Goal: Communication & Community: Answer question/provide support

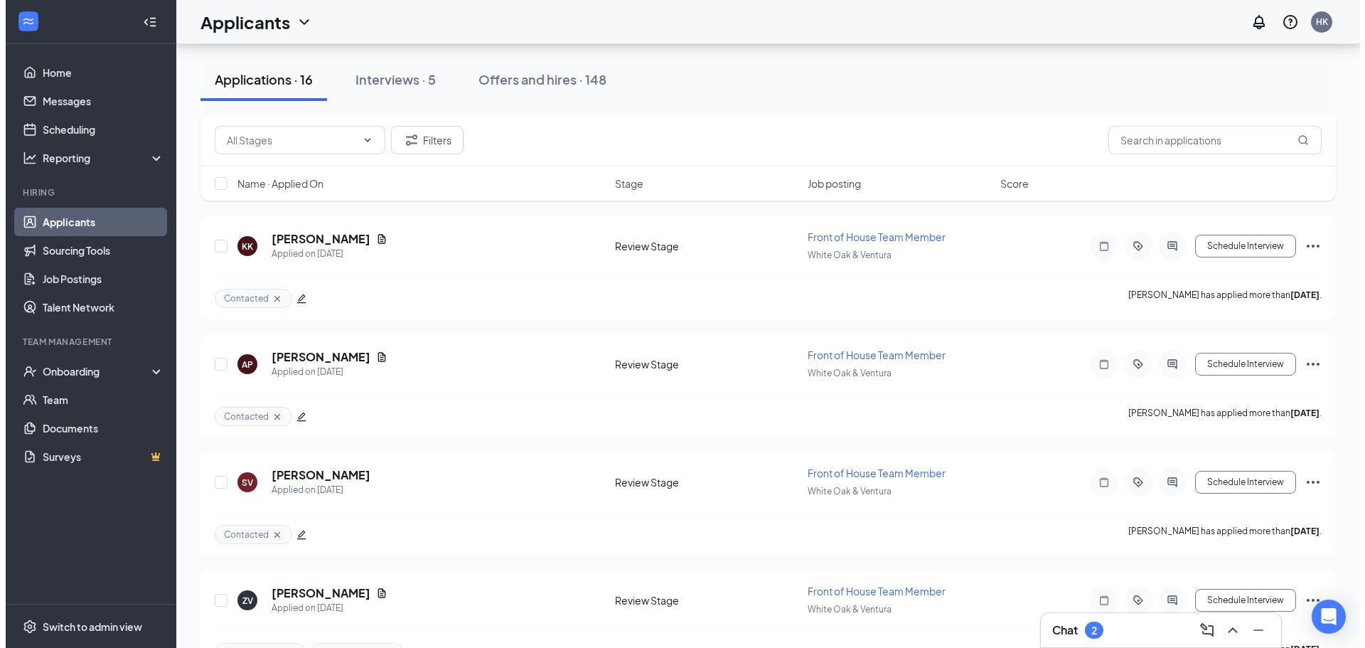
scroll to position [1512, 0]
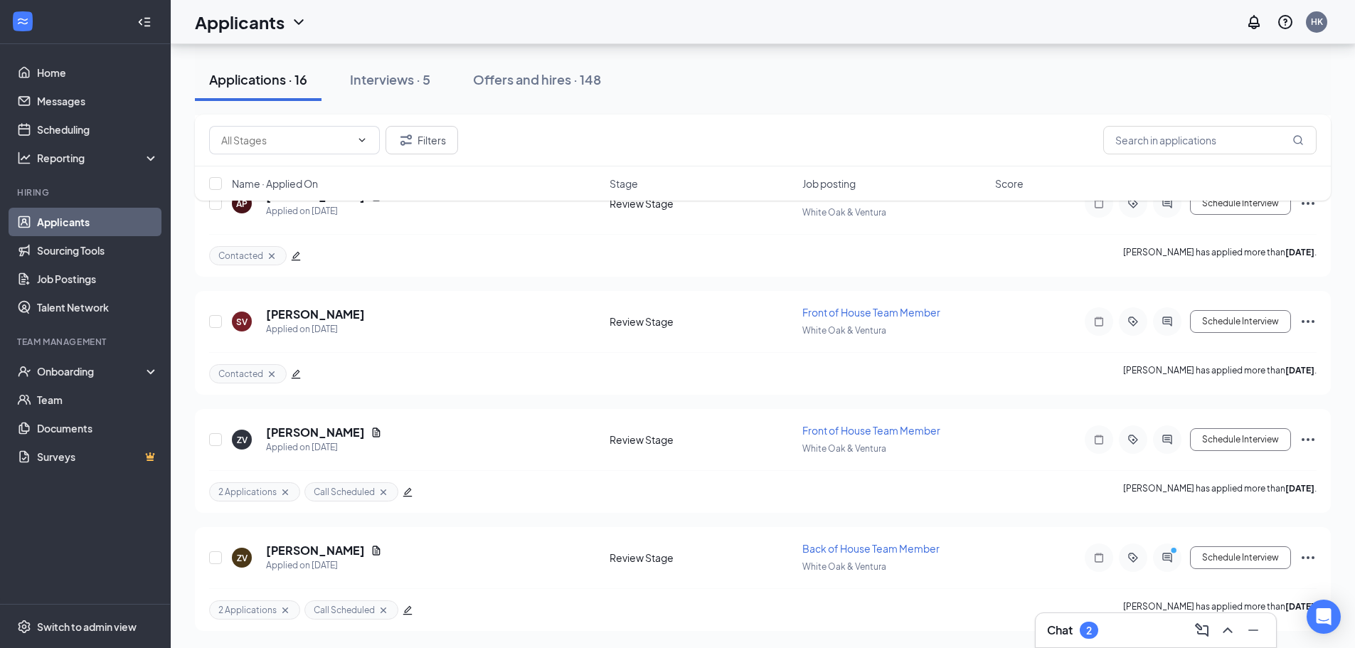
click at [1083, 639] on div "Chat 2" at bounding box center [1156, 630] width 218 height 23
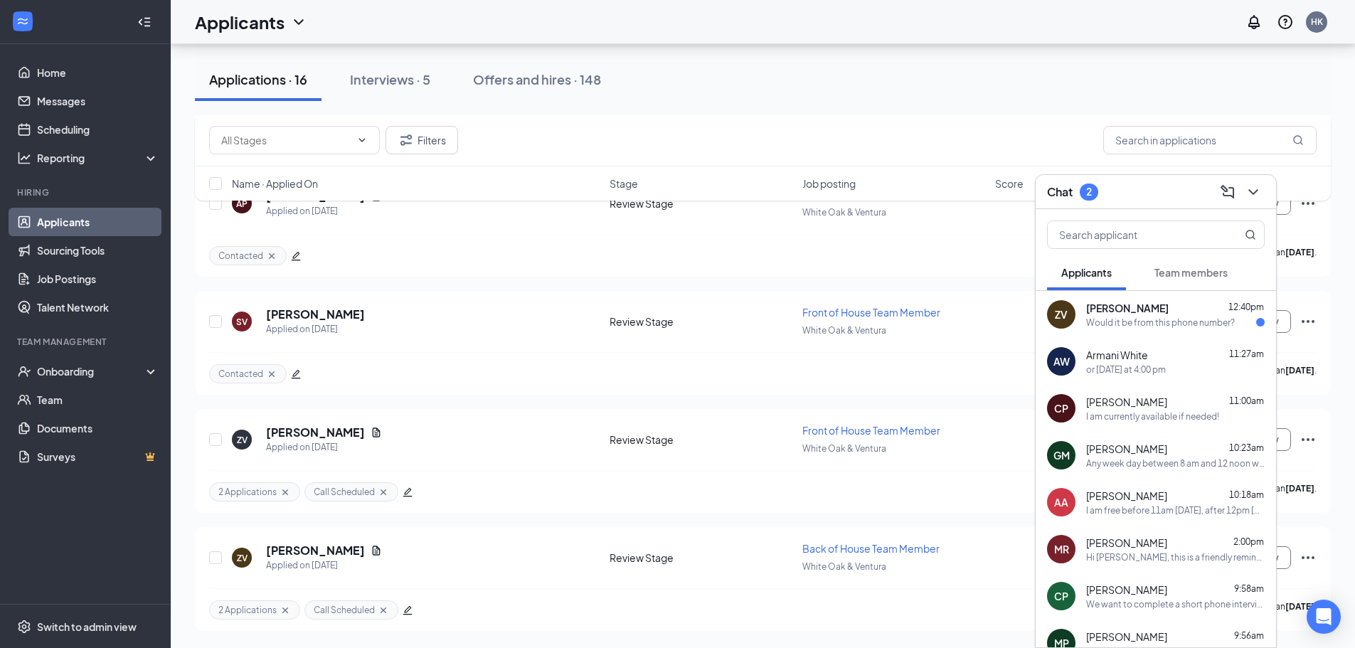
click at [1151, 318] on div "Would it be from this phone number?" at bounding box center [1160, 322] width 149 height 12
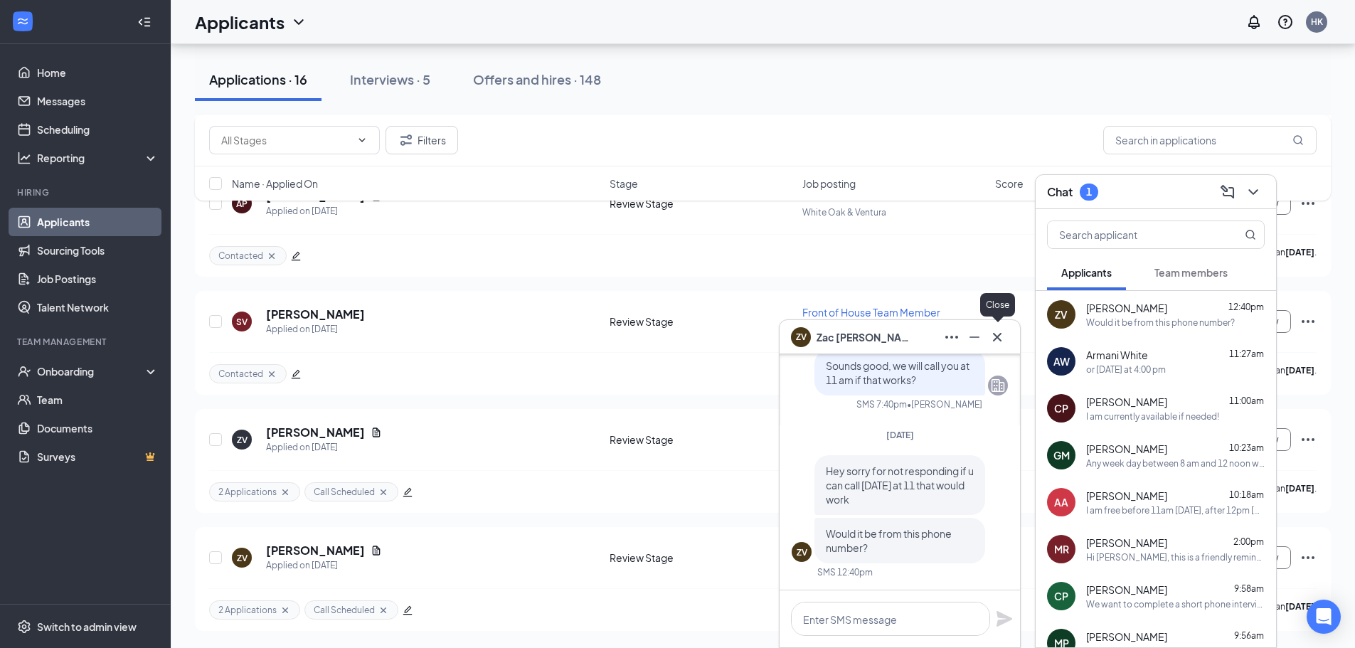
click at [990, 338] on icon "Cross" at bounding box center [997, 337] width 17 height 17
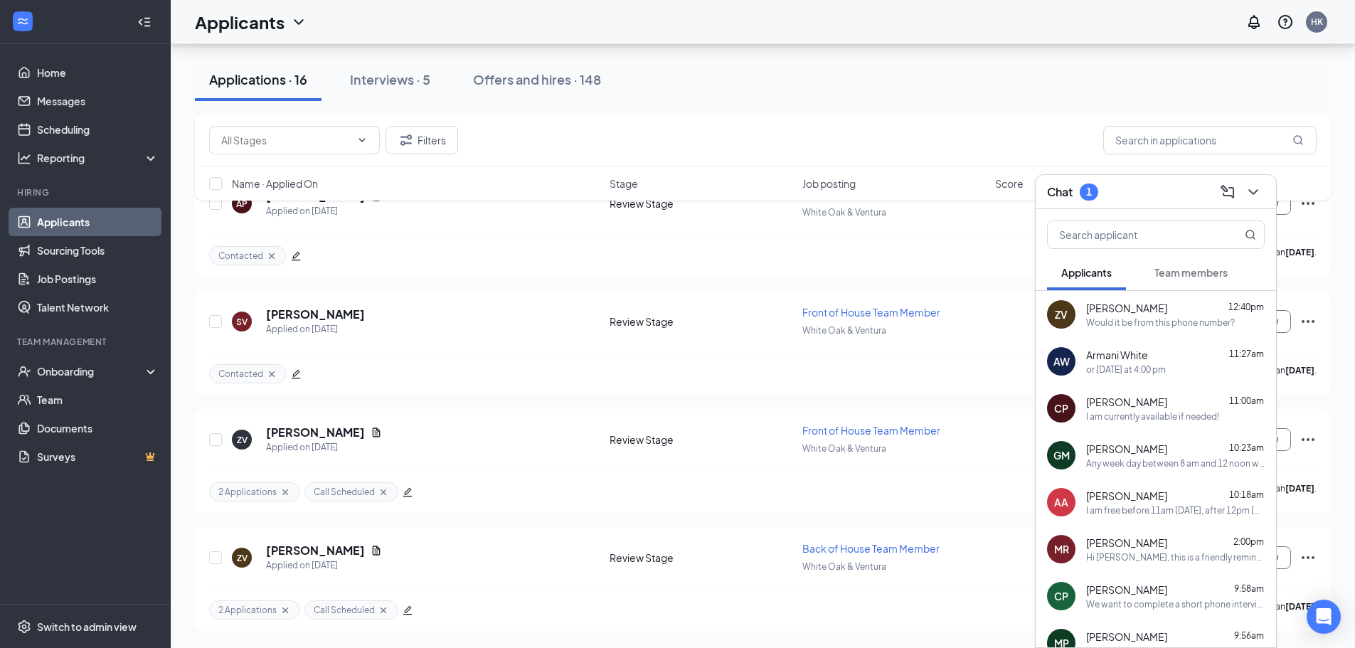
click at [1136, 205] on div "Chat 1" at bounding box center [1155, 192] width 240 height 34
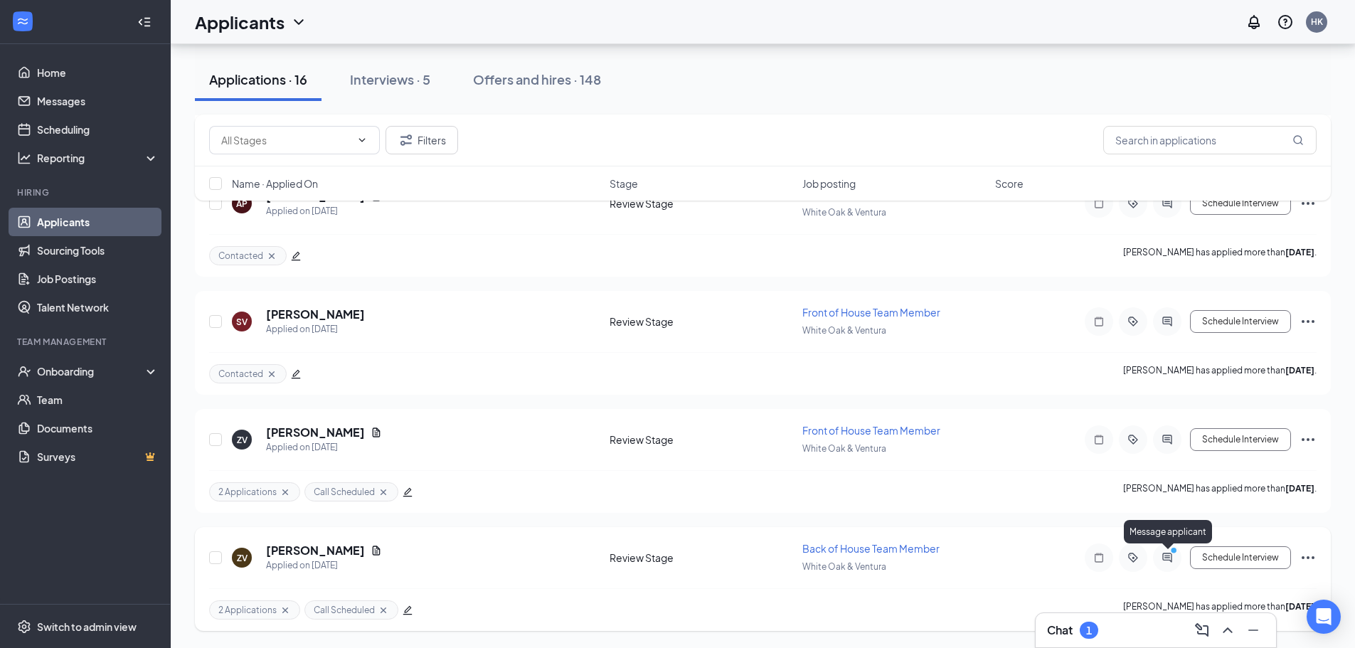
click at [1161, 562] on icon "ActiveChat" at bounding box center [1167, 557] width 17 height 11
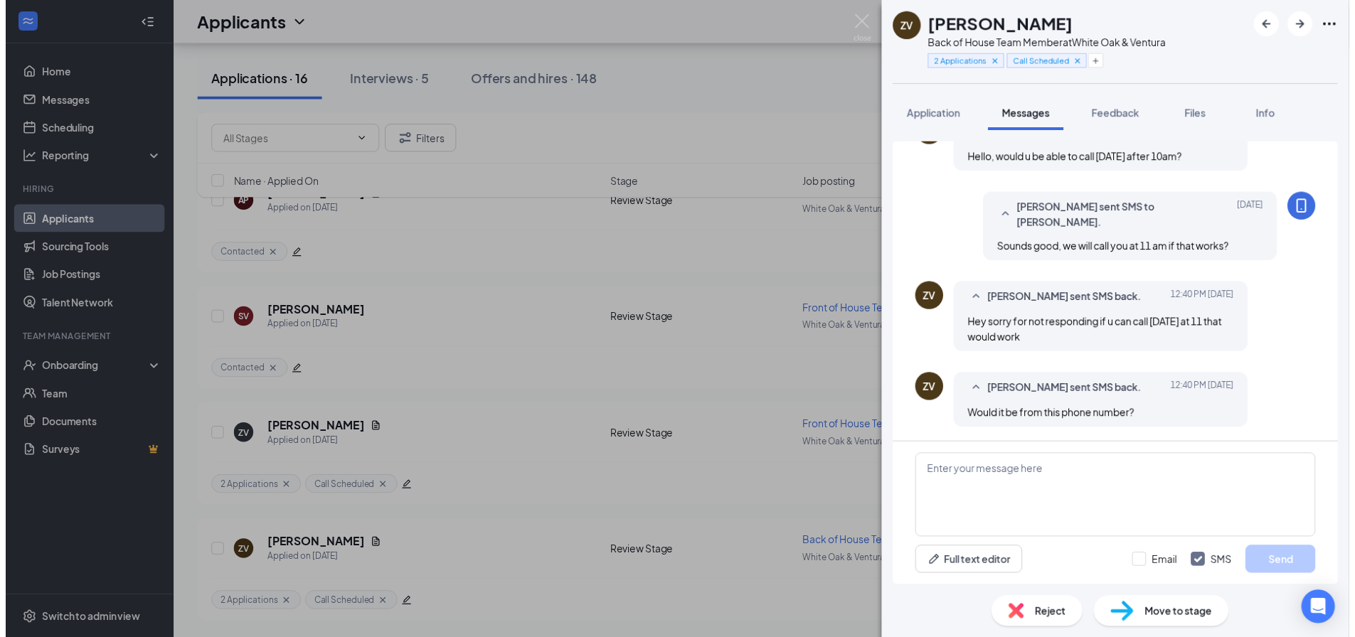
scroll to position [489, 0]
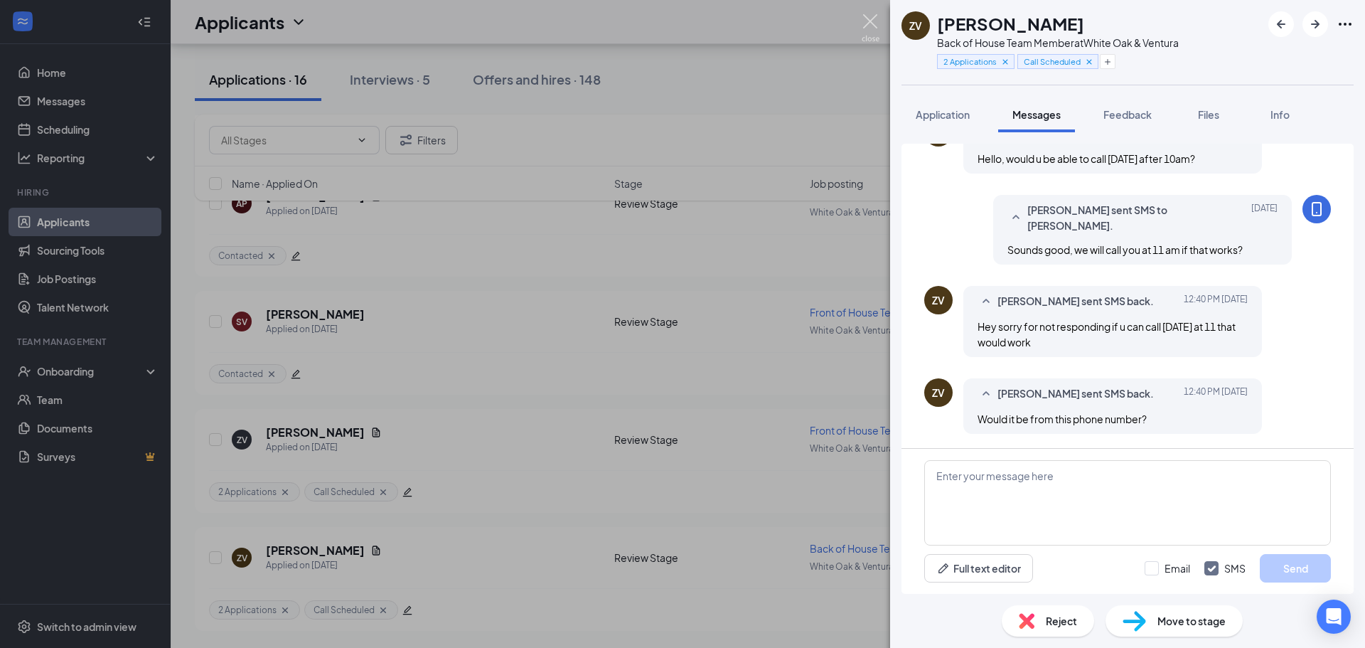
click at [865, 26] on img at bounding box center [871, 28] width 18 height 28
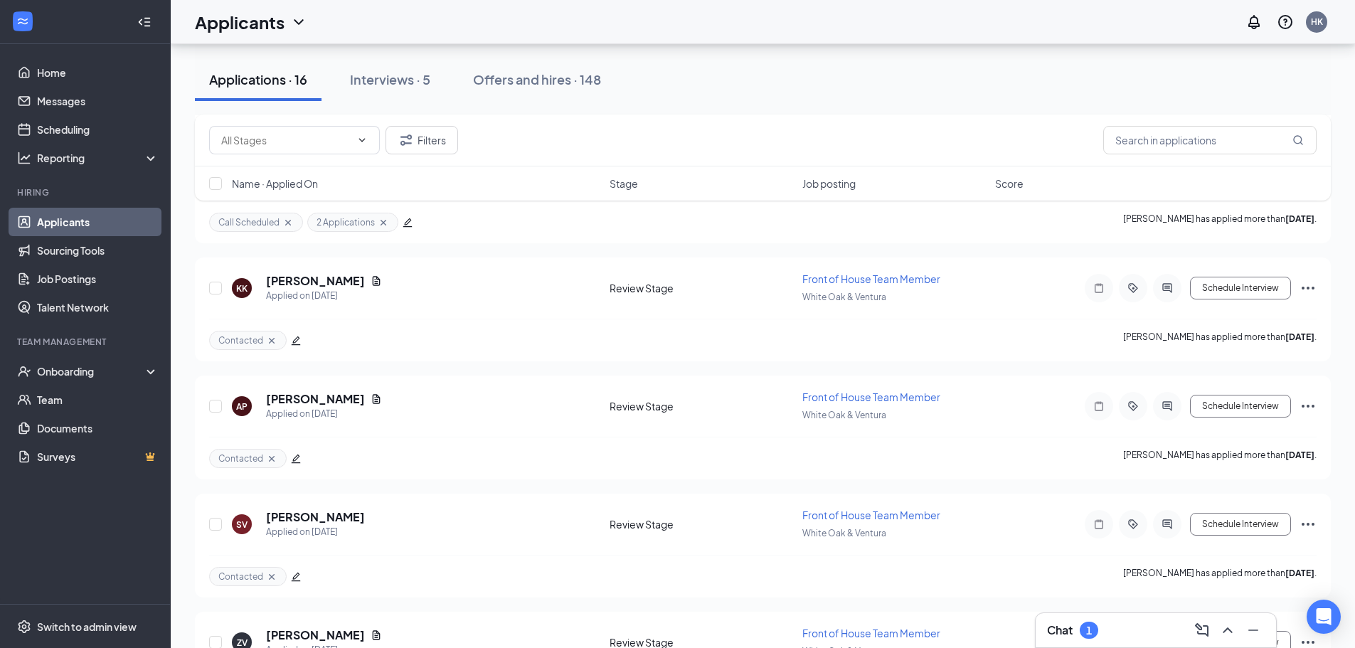
scroll to position [1512, 0]
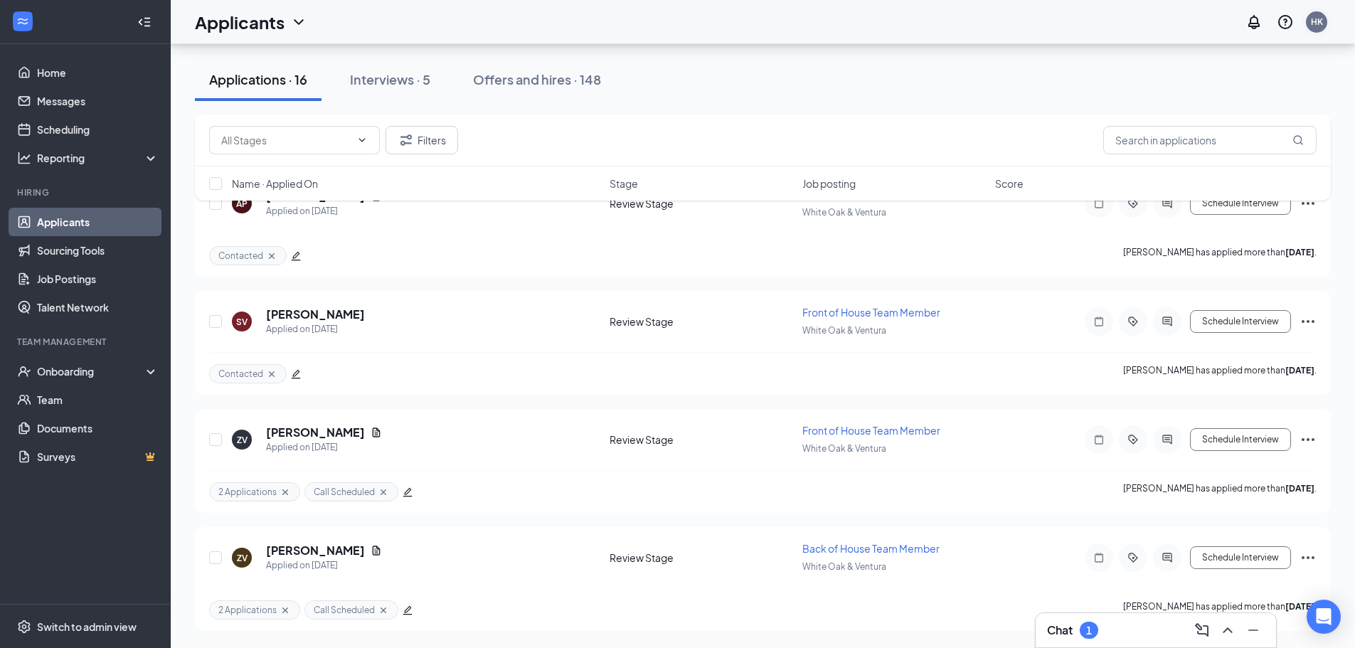
click at [1304, 22] on div "HK" at bounding box center [1316, 22] width 28 height 28
click at [1318, 21] on div "HK" at bounding box center [1317, 22] width 12 height 12
click at [1315, 15] on div "HK" at bounding box center [1316, 21] width 21 height 21
click at [1219, 211] on div "Log out" at bounding box center [1245, 218] width 154 height 14
